Goal: Information Seeking & Learning: Learn about a topic

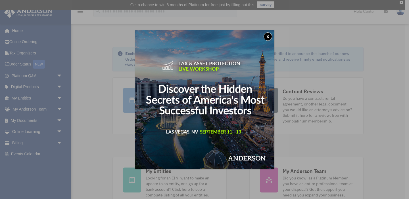
click at [267, 35] on button "x" at bounding box center [267, 36] width 9 height 9
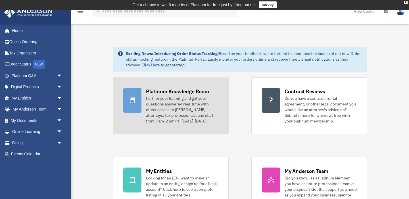
click at [161, 97] on div "Further your learning and get your questions answered real-time with direct acc…" at bounding box center [182, 110] width 72 height 28
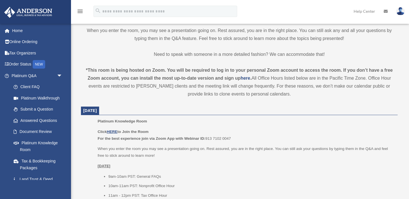
scroll to position [171, 0]
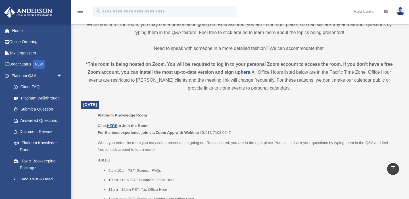
click at [114, 126] on u "HERE" at bounding box center [112, 126] width 11 height 4
